Goal: Task Accomplishment & Management: Manage account settings

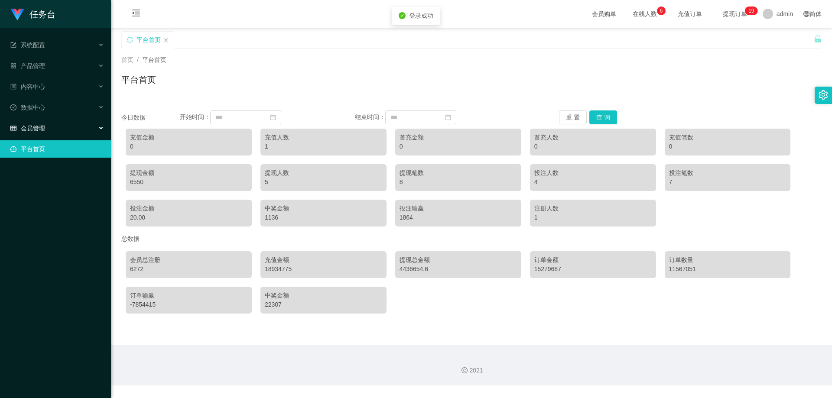
click at [39, 127] on span "会员管理" at bounding box center [27, 128] width 35 height 7
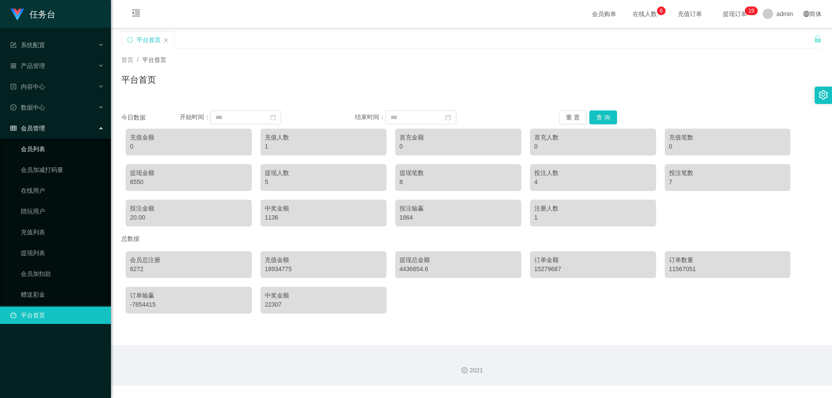
click at [38, 150] on link "会员列表" at bounding box center [62, 148] width 83 height 17
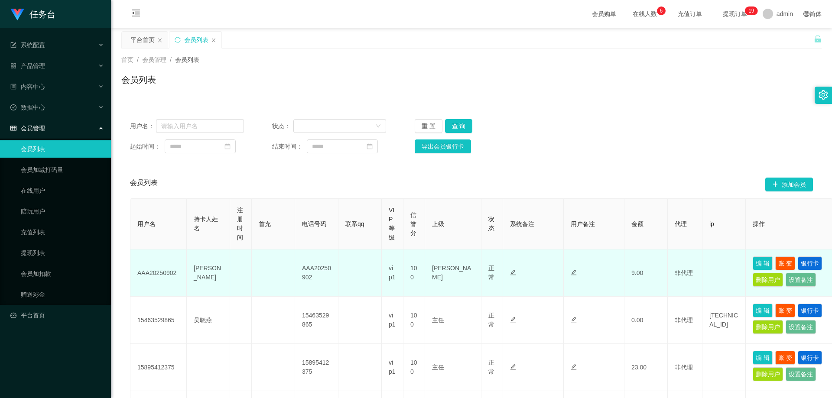
click at [156, 274] on td "AAA20250902" at bounding box center [158, 273] width 56 height 47
click at [209, 274] on td "[PERSON_NAME]" at bounding box center [208, 273] width 43 height 47
drag, startPoint x: 467, startPoint y: 274, endPoint x: 499, endPoint y: 276, distance: 31.7
click at [475, 275] on td "[PERSON_NAME]" at bounding box center [453, 273] width 56 height 47
drag, startPoint x: 713, startPoint y: 272, endPoint x: 726, endPoint y: 271, distance: 12.2
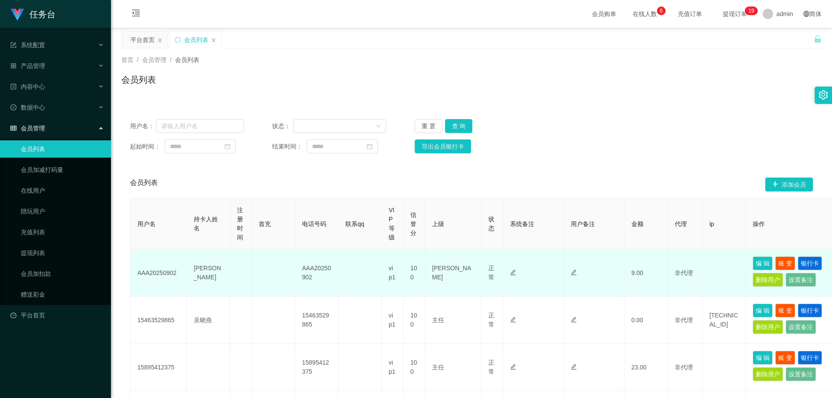
click at [714, 272] on td at bounding box center [723, 273] width 43 height 47
click at [807, 263] on button "银行卡" at bounding box center [809, 263] width 24 height 14
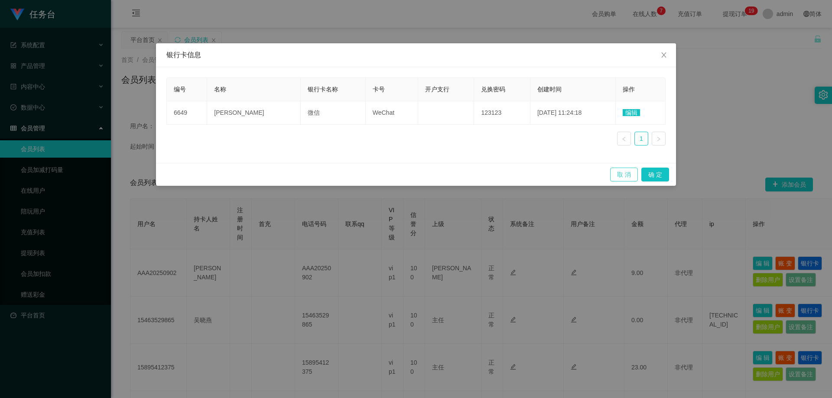
click at [624, 174] on button "取 消" at bounding box center [624, 175] width 28 height 14
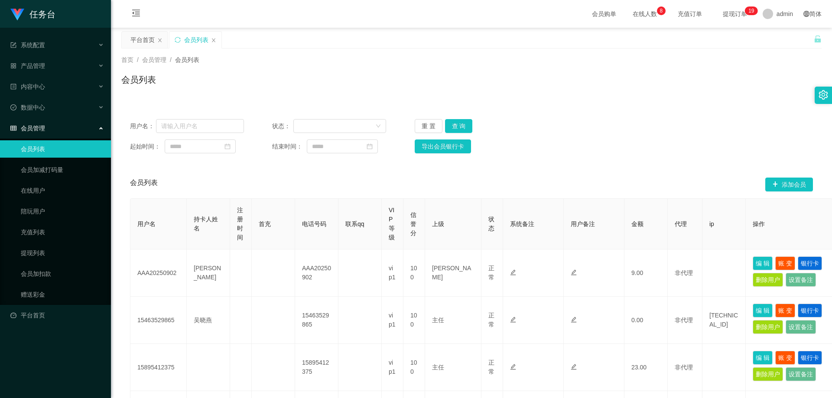
click at [321, 85] on div "会员列表" at bounding box center [471, 83] width 700 height 20
click at [621, 77] on div "会员列表" at bounding box center [471, 83] width 700 height 20
click at [628, 14] on span "在线人数 0 1 2 3 4 5 6 7 8 9 0 1 2 3 4 5 6 7 8 9 0 1 2 3 4 5 6 7 8 9" at bounding box center [644, 14] width 33 height 6
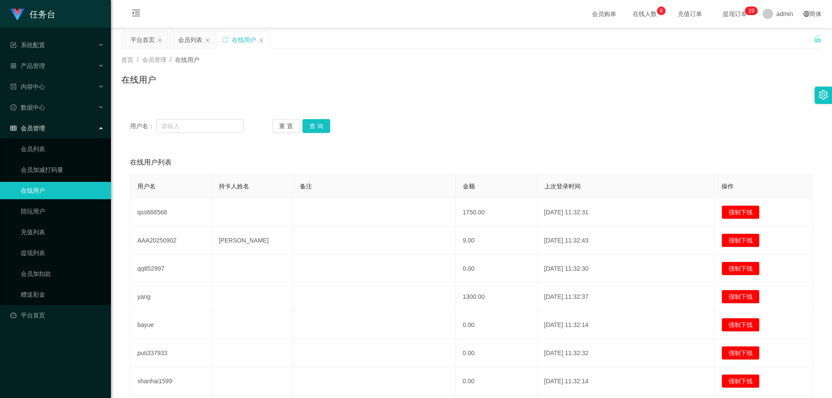
drag, startPoint x: 260, startPoint y: 38, endPoint x: 287, endPoint y: 45, distance: 27.7
click at [268, 41] on div "在线用户" at bounding box center [243, 40] width 52 height 16
click at [727, 8] on span "提现订单 0 1 2 3 4 5 6 7 8 9 0 1 2 3 4 5 6 7 8 9 0 1 2 3 4 5 6 7 8 9 0 1 2 3 4 5 6 …" at bounding box center [734, 14] width 45 height 28
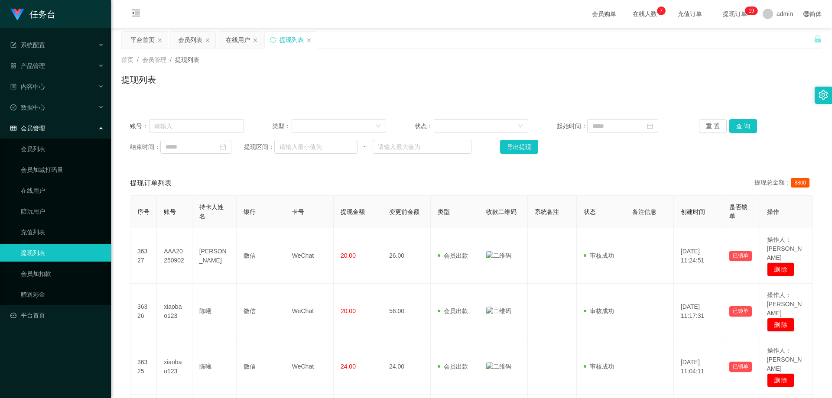
click at [629, 14] on span "在线人数 0 1 2 3 4 5 6 7 8 9 0 1 2 3 4 5 6 7 8 9 0 1 2 3 4 5 6 7 8 9" at bounding box center [644, 14] width 33 height 6
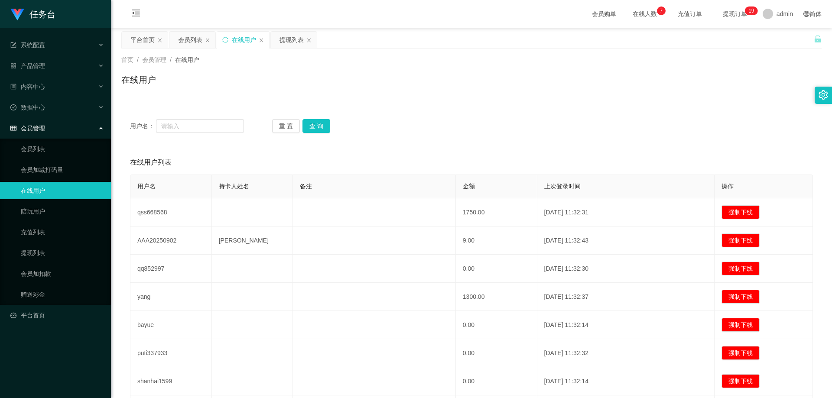
click at [586, 15] on span "会员购单" at bounding box center [604, 14] width 36 height 28
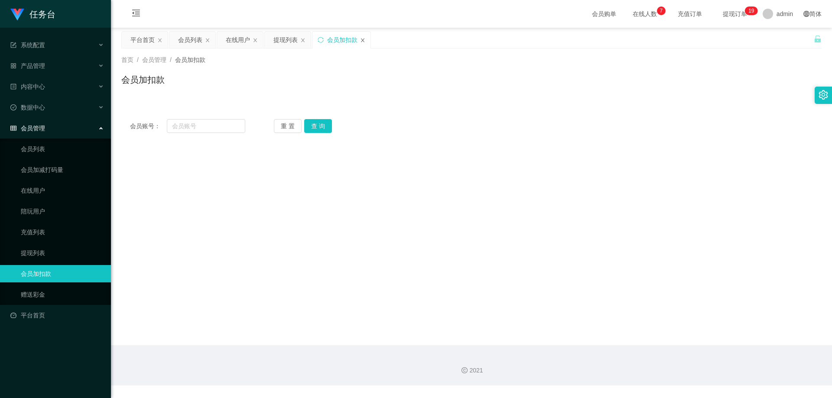
click at [363, 39] on icon "图标: close" at bounding box center [362, 40] width 5 height 5
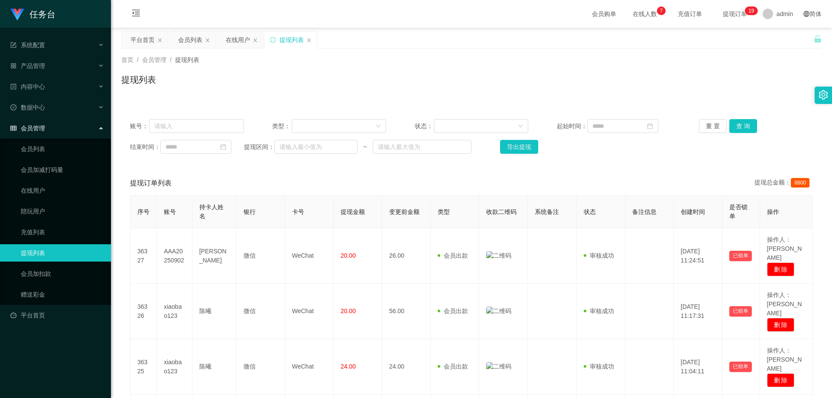
click at [586, 15] on span "会员购单" at bounding box center [604, 14] width 36 height 28
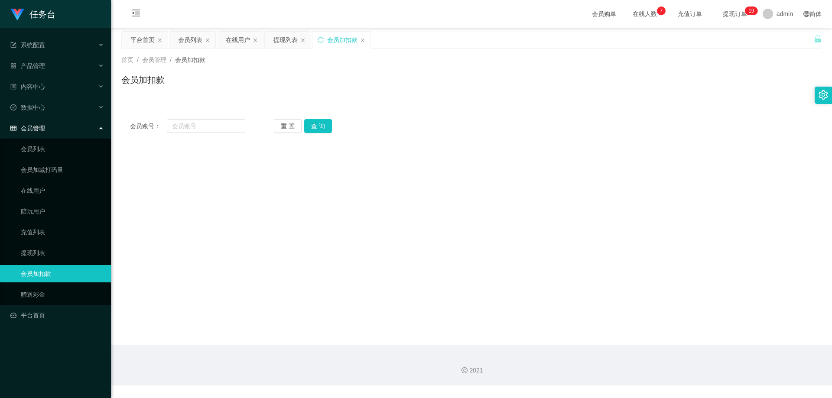
click at [465, 75] on div "会员加扣款" at bounding box center [471, 83] width 700 height 20
click at [362, 40] on icon "图标: close" at bounding box center [362, 40] width 3 height 4
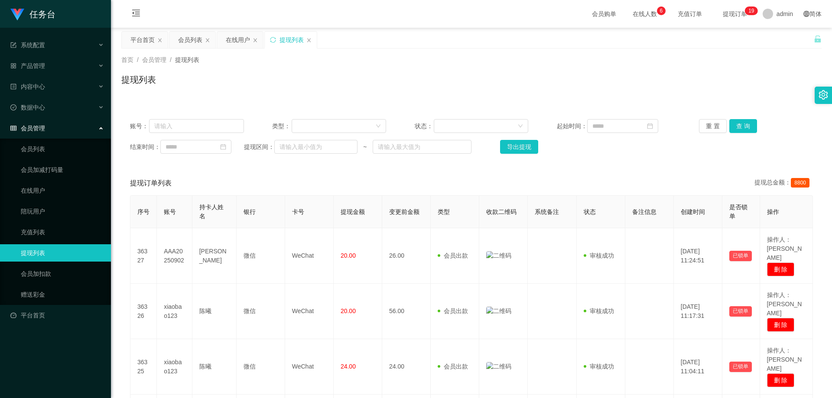
click at [345, 91] on div "提现列表" at bounding box center [471, 83] width 700 height 20
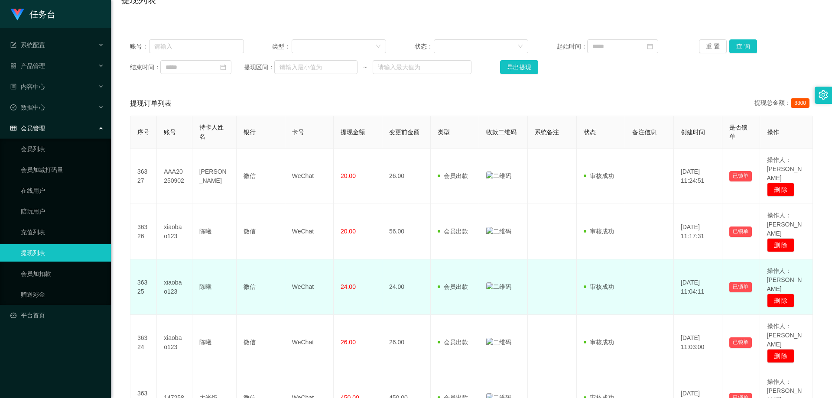
scroll to position [87, 0]
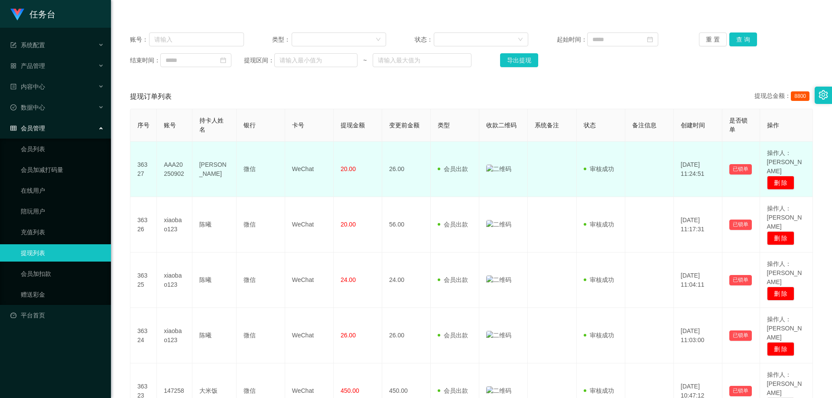
click at [488, 165] on img at bounding box center [498, 169] width 25 height 9
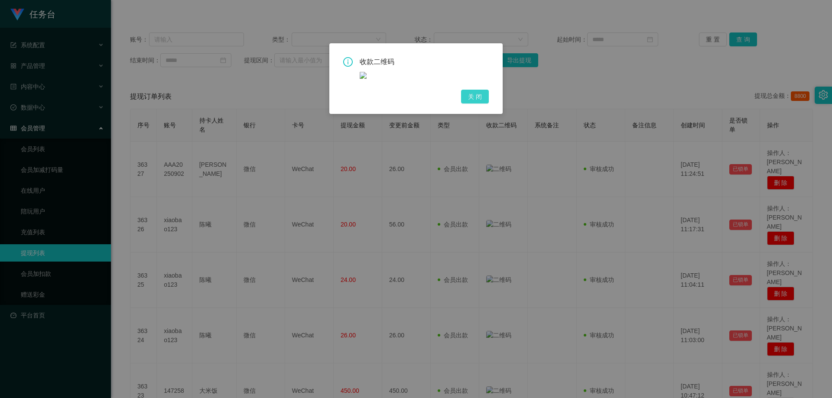
click at [475, 97] on button "关 闭" at bounding box center [475, 97] width 28 height 14
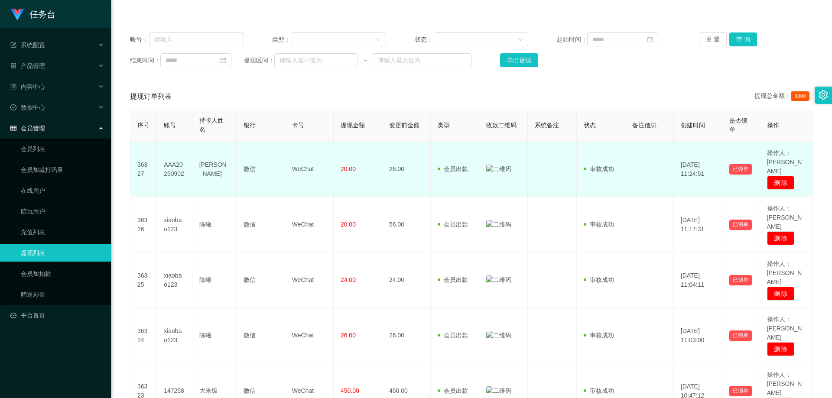
click at [489, 165] on img at bounding box center [498, 169] width 25 height 9
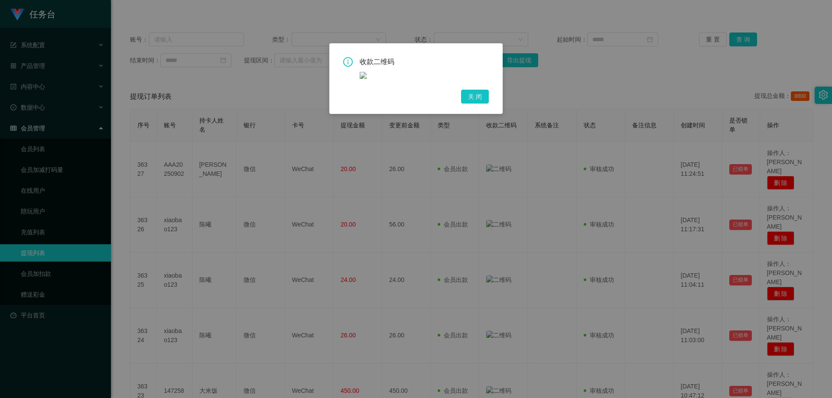
click at [348, 61] on icon "icon: info-circle" at bounding box center [348, 62] width 10 height 10
click at [360, 75] on img at bounding box center [363, 75] width 7 height 7
drag, startPoint x: 346, startPoint y: 58, endPoint x: 350, endPoint y: 65, distance: 7.6
click at [347, 61] on icon "icon: info-circle" at bounding box center [348, 62] width 10 height 10
click at [362, 77] on img at bounding box center [363, 75] width 7 height 7
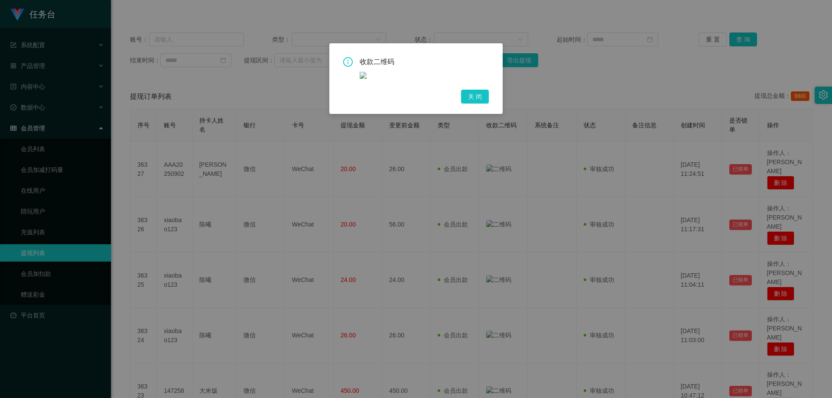
drag, startPoint x: 346, startPoint y: 59, endPoint x: 361, endPoint y: 75, distance: 21.8
click at [350, 65] on icon "icon: info-circle" at bounding box center [348, 62] width 10 height 10
click at [362, 77] on img at bounding box center [363, 75] width 7 height 7
drag, startPoint x: 349, startPoint y: 61, endPoint x: 364, endPoint y: 80, distance: 24.6
click at [357, 75] on div "收款二维码" at bounding box center [416, 68] width 146 height 22
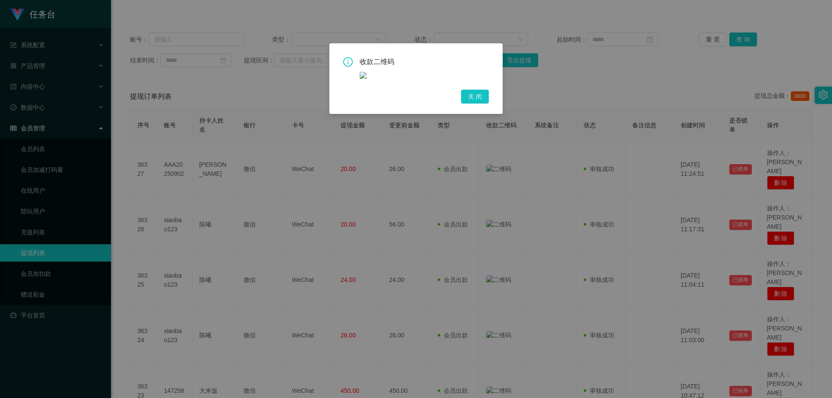
click at [365, 82] on div "收款二维码 关 闭" at bounding box center [416, 80] width 146 height 46
drag, startPoint x: 353, startPoint y: 64, endPoint x: 361, endPoint y: 72, distance: 11.6
click at [355, 67] on div "收款二维码" at bounding box center [416, 68] width 146 height 22
click at [371, 82] on div "收款二维码 关 闭" at bounding box center [416, 80] width 146 height 46
drag, startPoint x: 350, startPoint y: 66, endPoint x: 383, endPoint y: 84, distance: 37.0
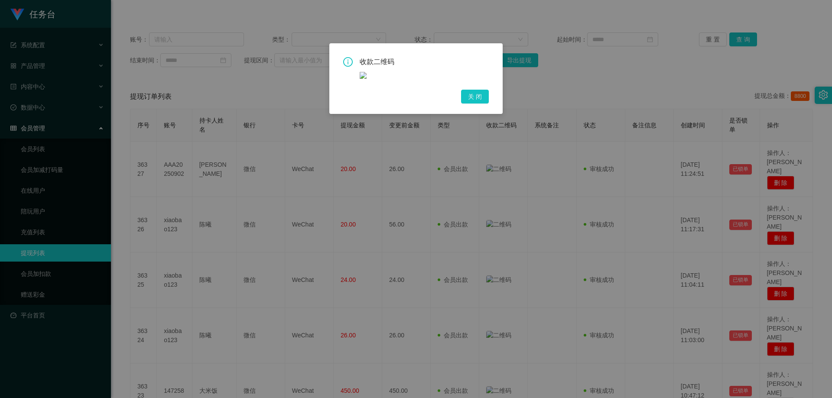
click at [356, 72] on div "收款二维码" at bounding box center [416, 68] width 146 height 22
click at [475, 97] on button "关 闭" at bounding box center [475, 97] width 28 height 14
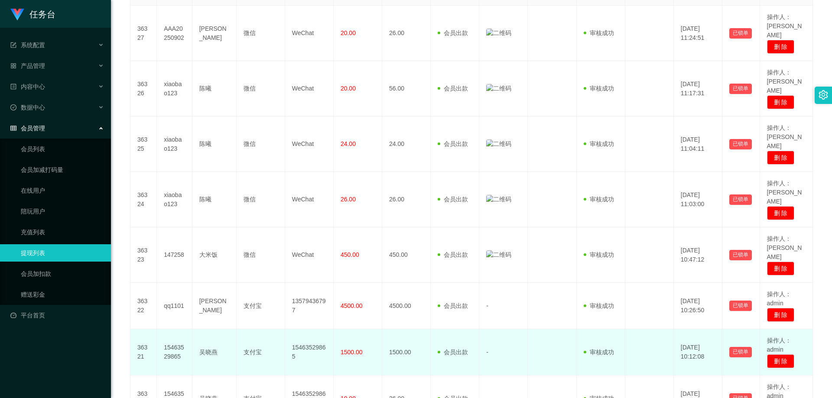
scroll to position [134, 0]
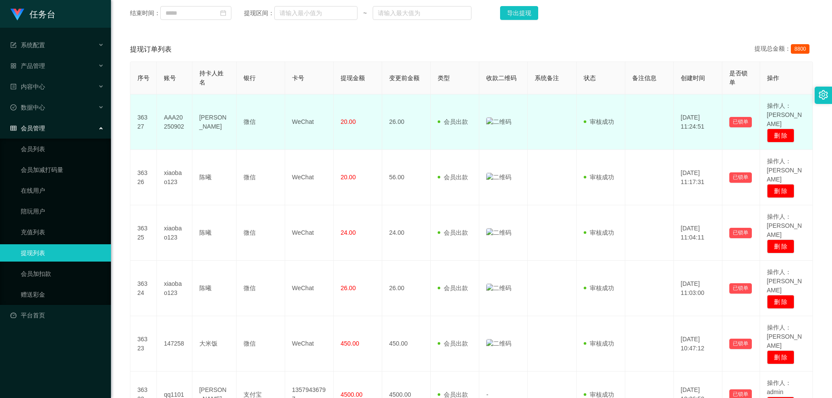
click at [491, 117] on img at bounding box center [498, 121] width 25 height 9
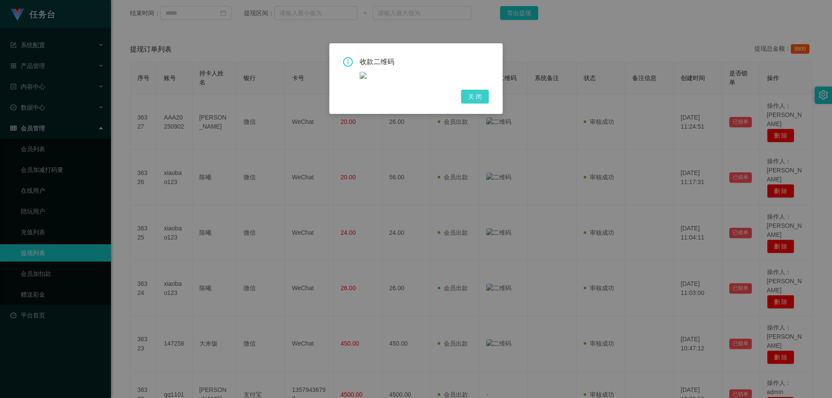
click at [478, 101] on button "关 闭" at bounding box center [475, 97] width 28 height 14
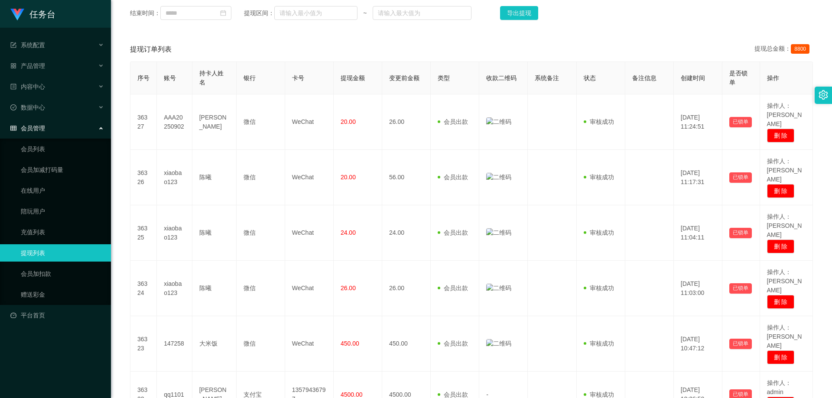
drag, startPoint x: 730, startPoint y: 24, endPoint x: 761, endPoint y: 4, distance: 36.6
click at [733, 23] on div "账号： 类型： 状态： 起始时间： 重 置 查 询 结束时间： 提现区间： ~ 导出提现" at bounding box center [471, 3] width 700 height 52
